Goal: Find specific page/section: Find specific page/section

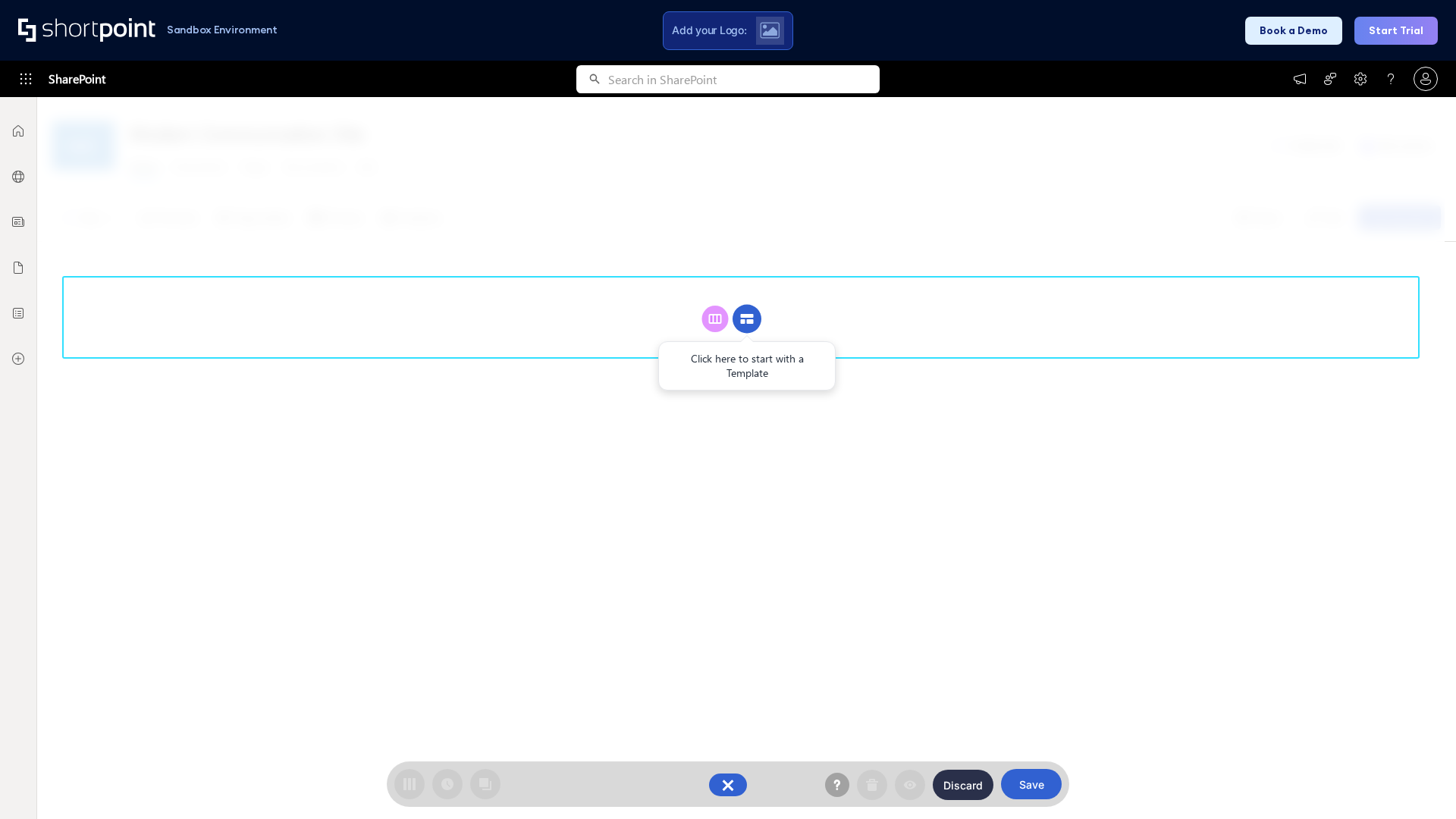
click at [747, 318] on circle at bounding box center [747, 319] width 29 height 29
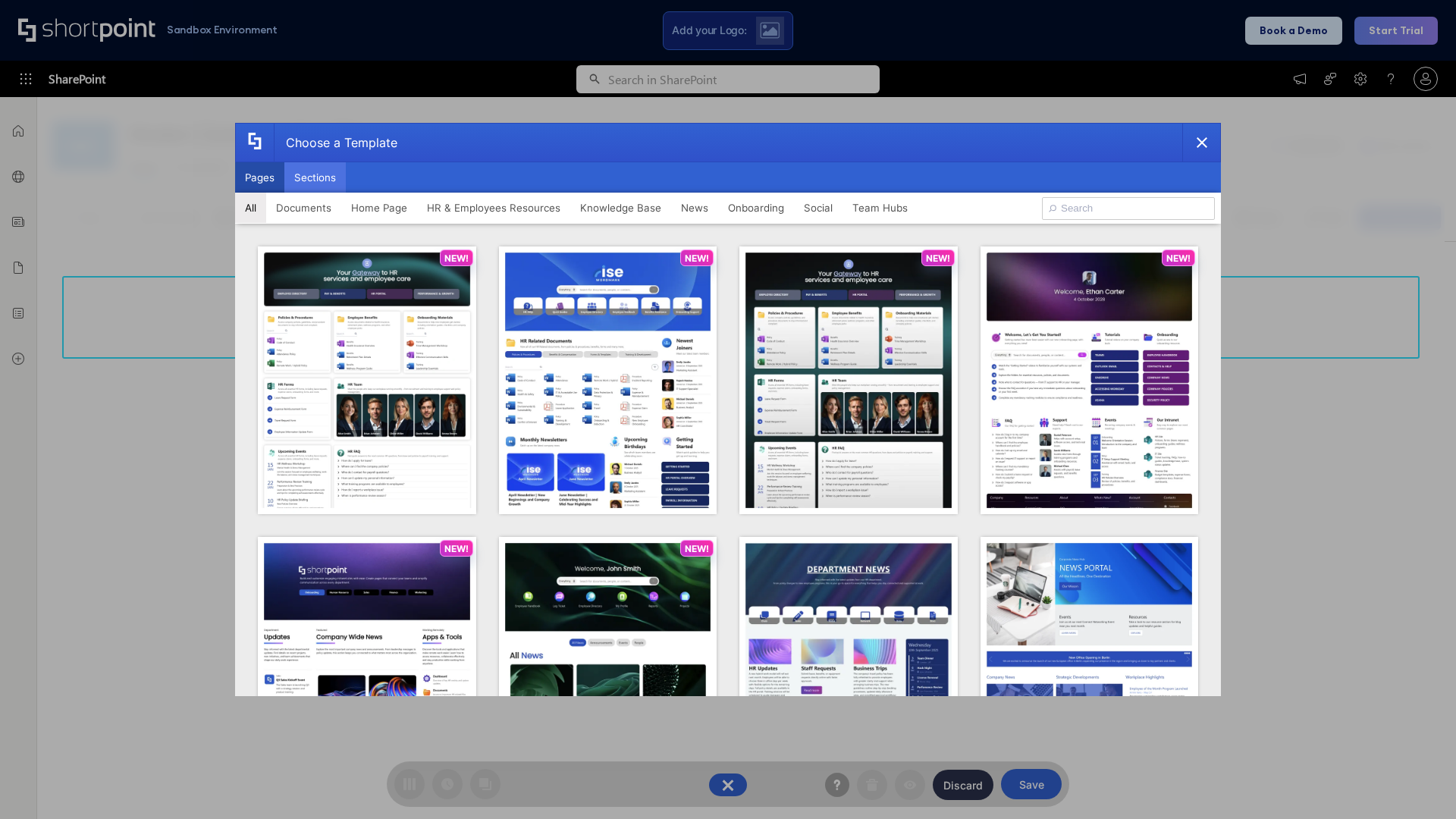
click at [315, 177] on button "Sections" at bounding box center [315, 178] width 61 height 31
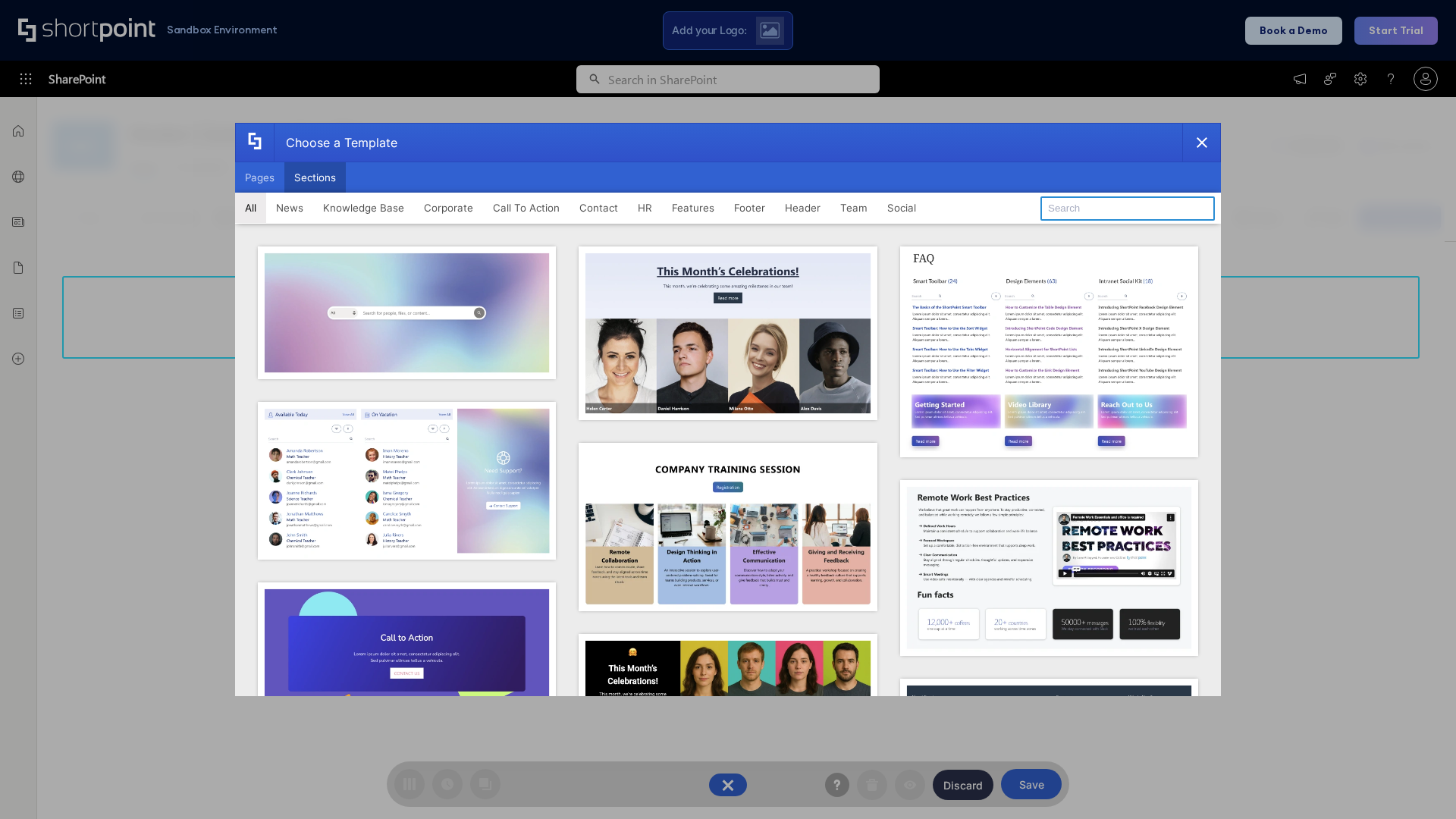
type input "Teammate 1"
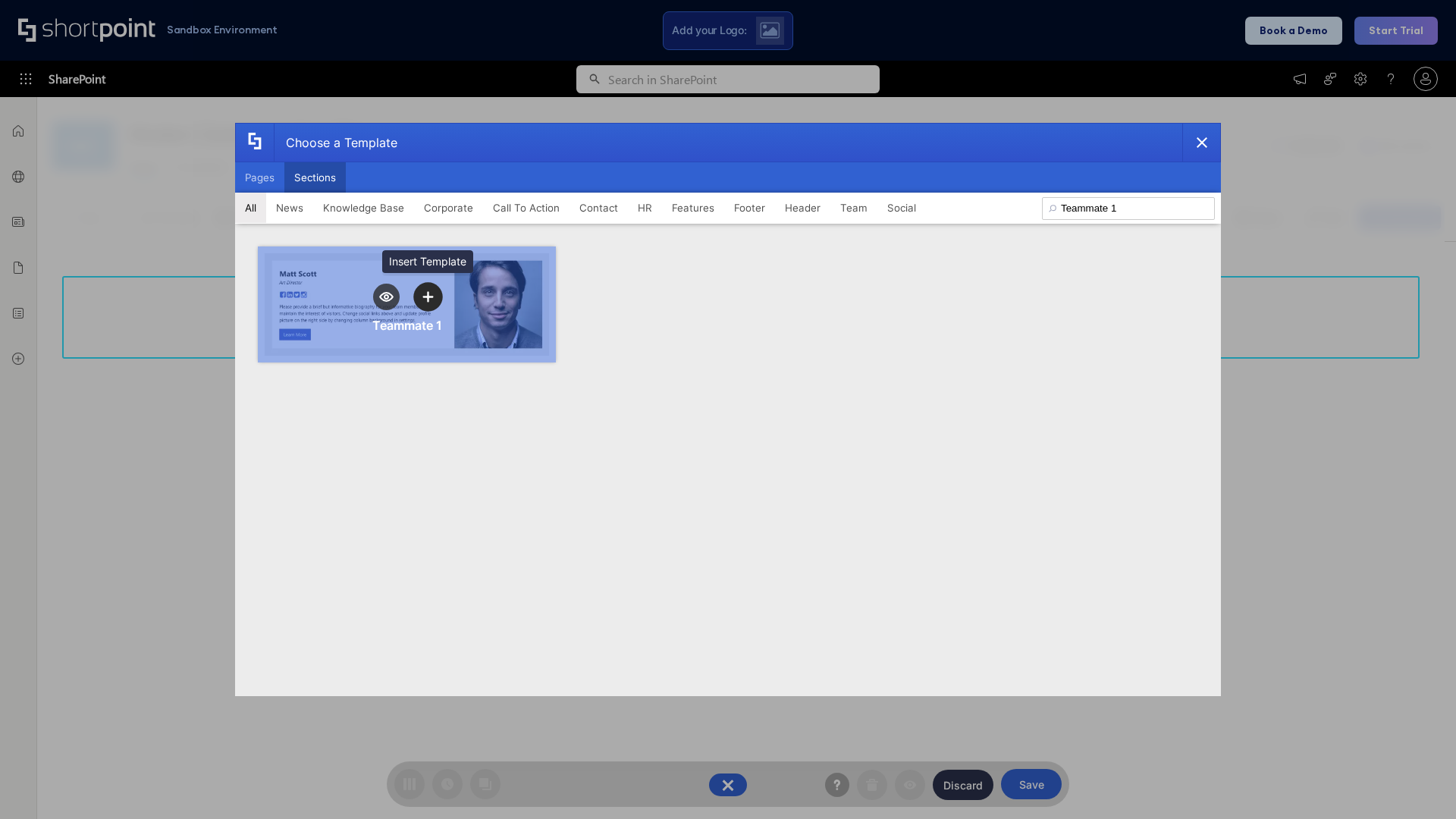
click at [428, 297] on icon "template selector" at bounding box center [428, 297] width 11 height 11
